Goal: Task Accomplishment & Management: Use online tool/utility

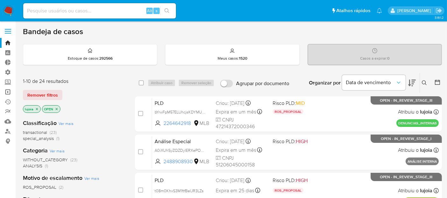
click at [8, 93] on link "Operações em massa" at bounding box center [38, 92] width 76 height 10
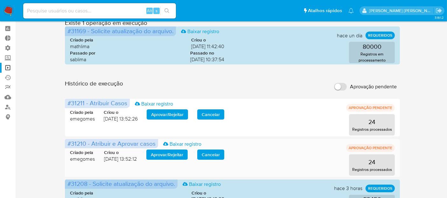
scroll to position [35, 0]
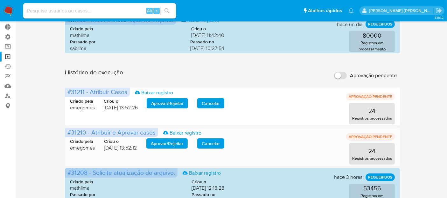
click at [182, 144] on span "Aprovar / Rejeitar" at bounding box center [167, 143] width 32 height 9
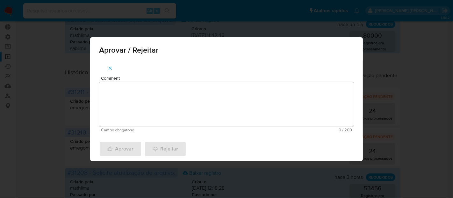
click at [182, 112] on textarea "Comment" at bounding box center [226, 104] width 255 height 45
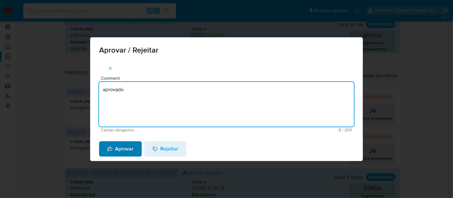
type textarea "aprovado"
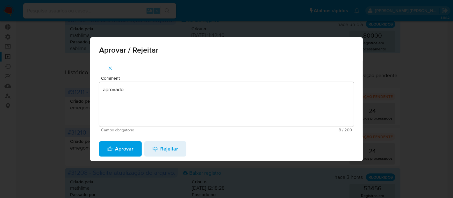
click at [129, 150] on span "Aprovar" at bounding box center [120, 149] width 26 height 14
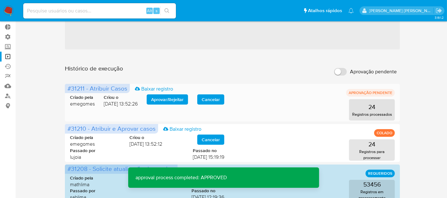
click at [162, 99] on span "Aprovar / Rejeitar" at bounding box center [167, 99] width 32 height 9
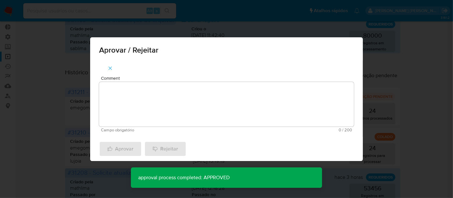
click at [157, 114] on textarea "Comment" at bounding box center [226, 104] width 255 height 45
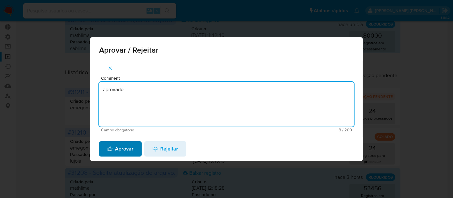
type textarea "aprovado"
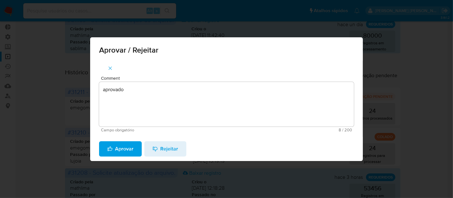
click at [129, 145] on span "Aprovar" at bounding box center [120, 149] width 26 height 14
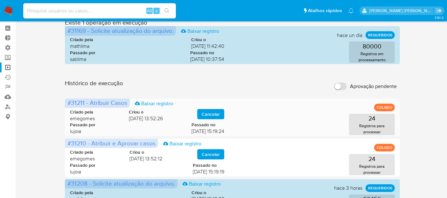
scroll to position [0, 0]
